Goal: Task Accomplishment & Management: Manage account settings

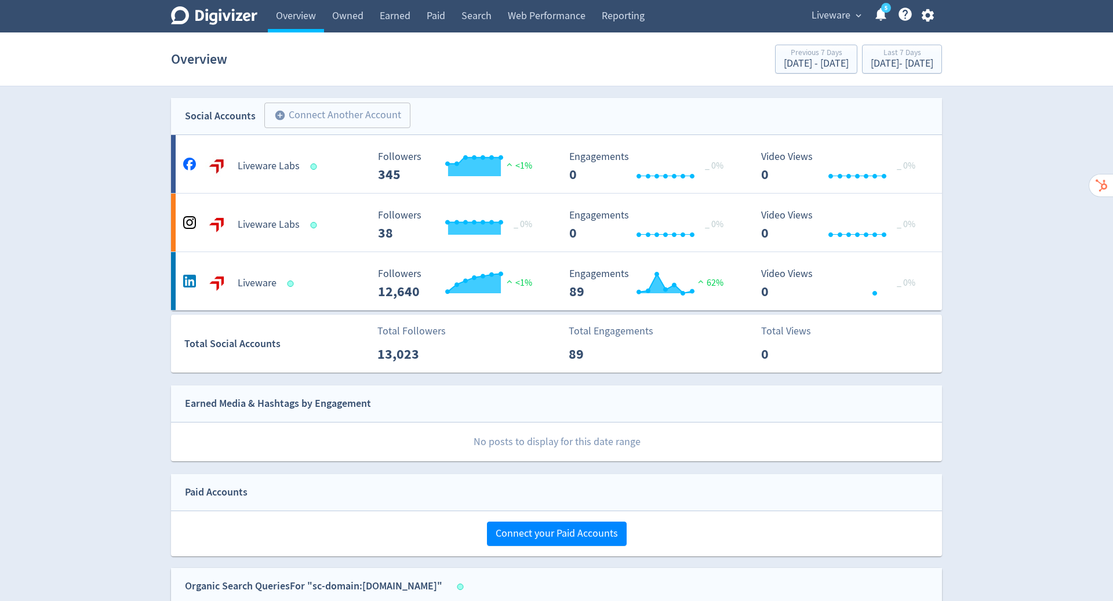
click at [926, 21] on icon "button" at bounding box center [927, 15] width 12 height 13
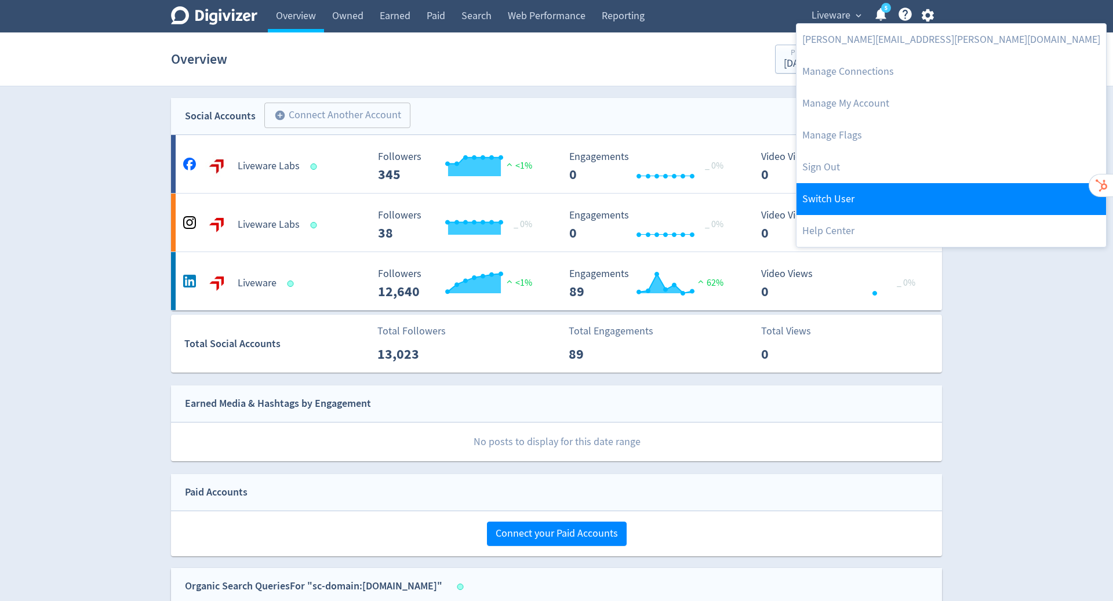
click at [837, 206] on link "Switch User" at bounding box center [951, 199] width 310 height 32
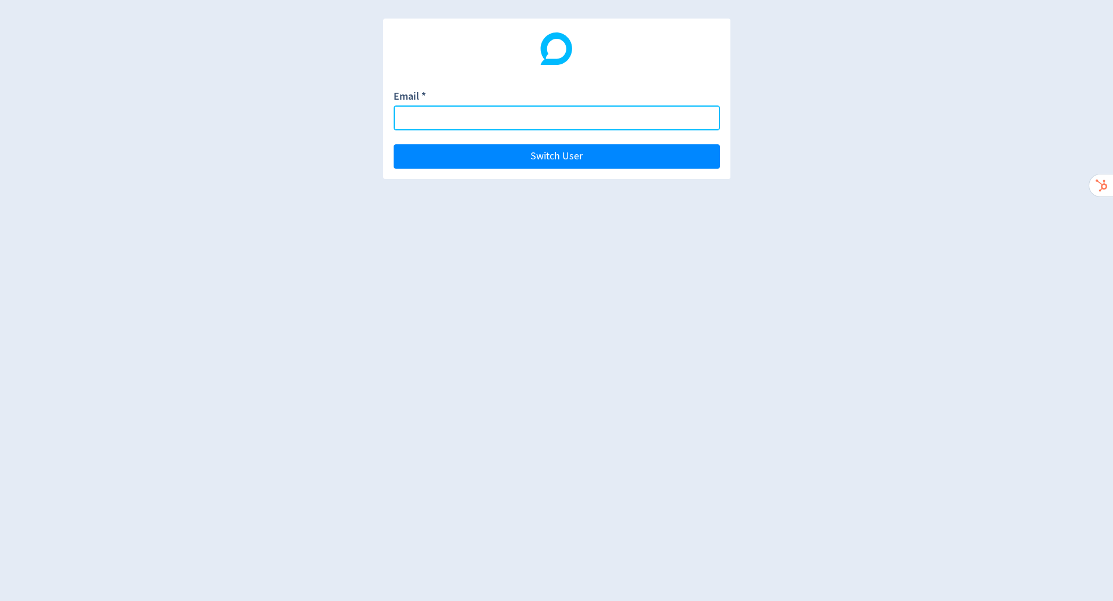
click at [493, 123] on input "Email *" at bounding box center [557, 117] width 326 height 25
paste input "[PERSON_NAME][EMAIL_ADDRESS][DOMAIN_NAME]"
type input "[PERSON_NAME][EMAIL_ADDRESS][DOMAIN_NAME]"
click at [394, 144] on button "Switch User" at bounding box center [557, 156] width 326 height 24
